Goal: Find specific page/section: Find specific page/section

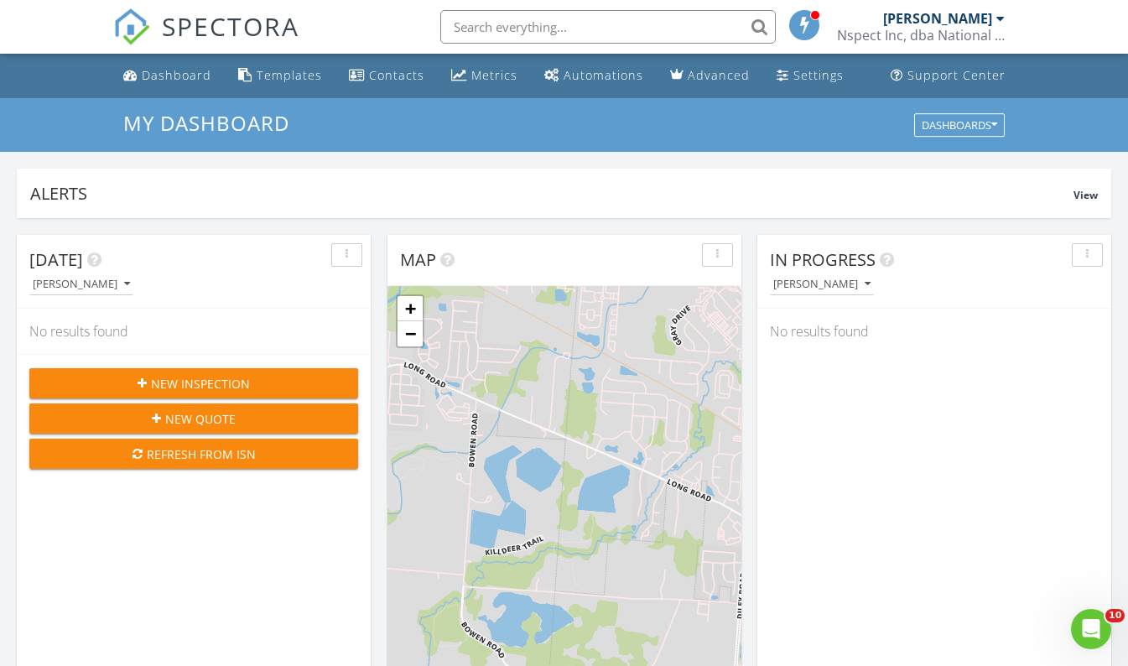
scroll to position [1553, 1154]
click at [485, 19] on input "text" at bounding box center [608, 27] width 336 height 34
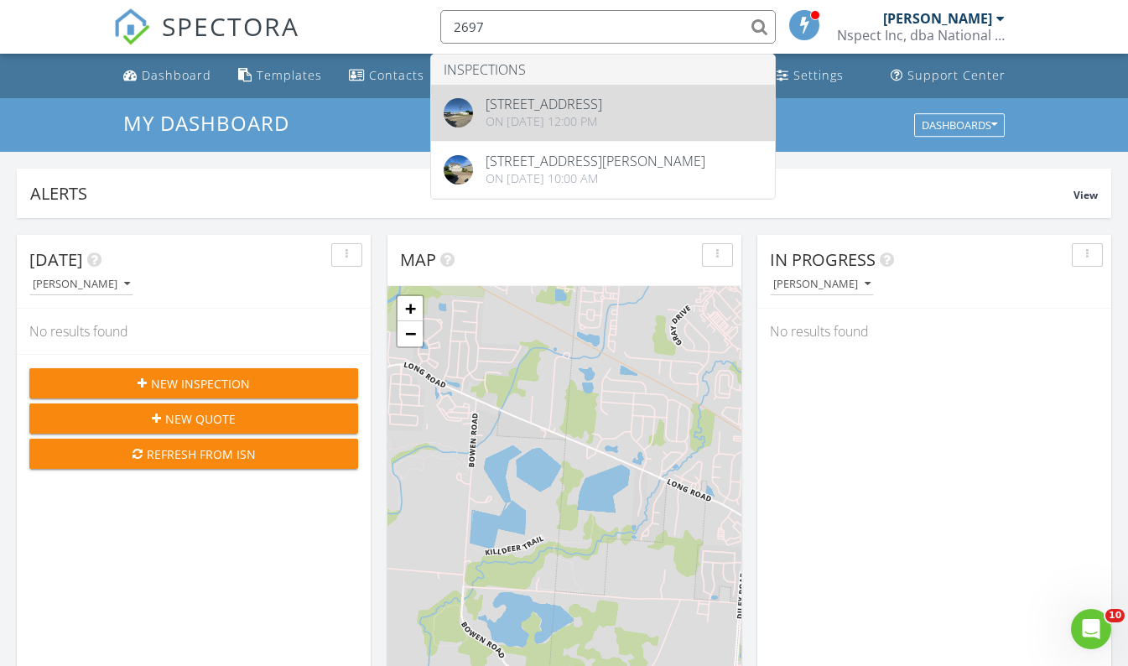
type input "2697"
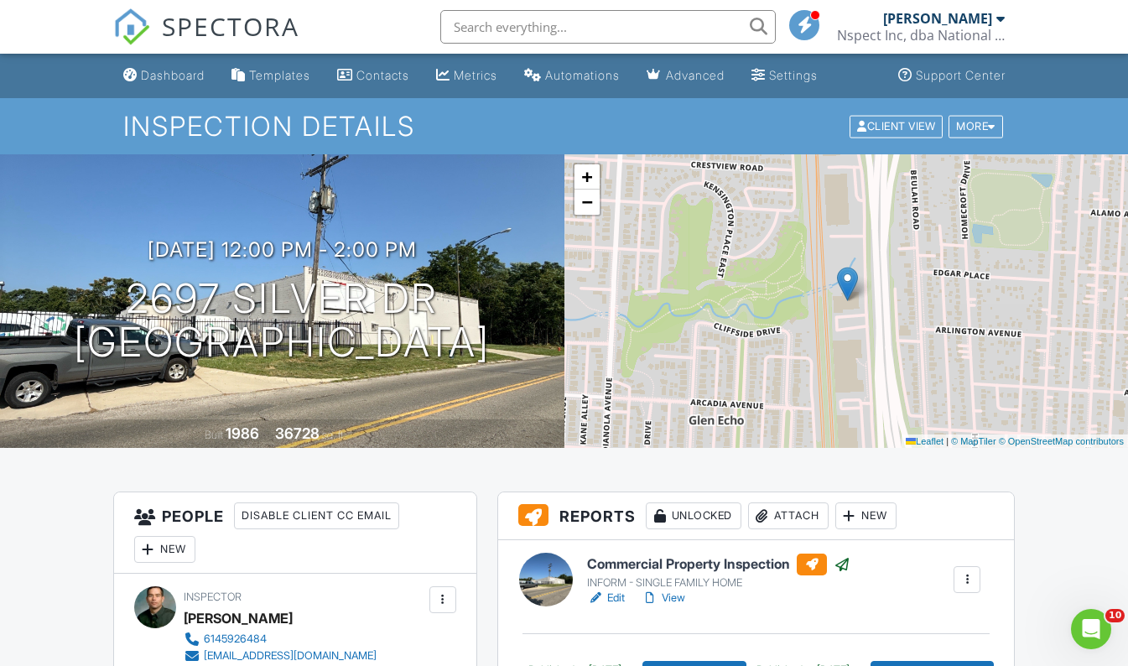
click at [616, 595] on link "Edit" at bounding box center [606, 598] width 38 height 17
